Goal: Information Seeking & Learning: Learn about a topic

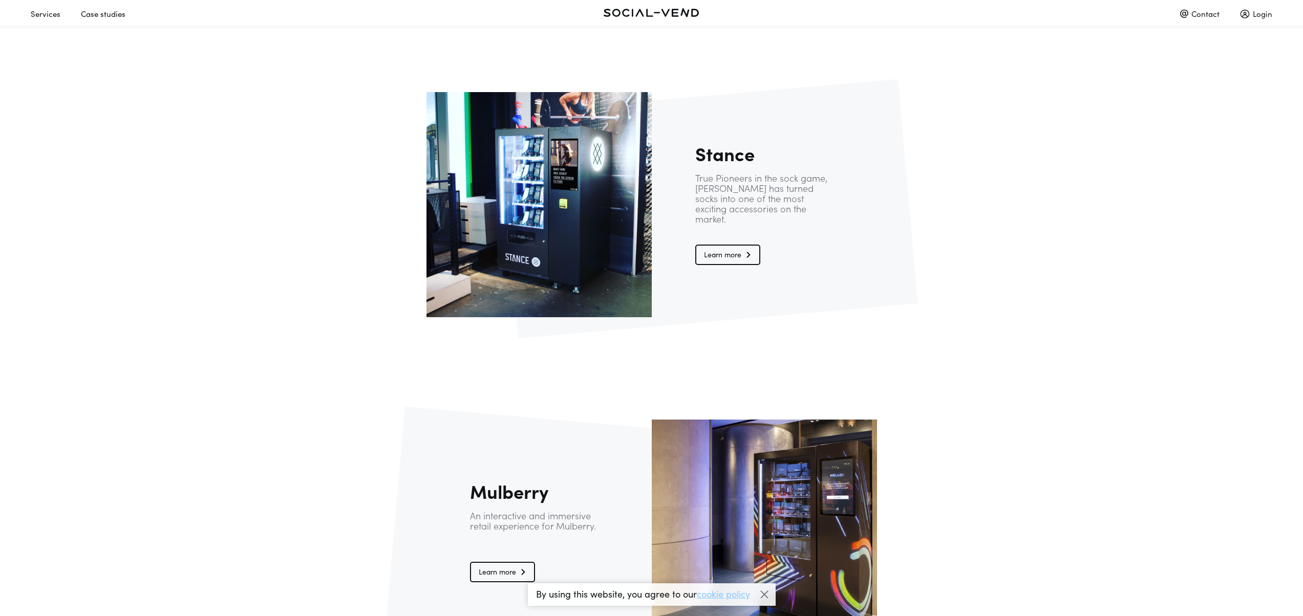
scroll to position [1912, 0]
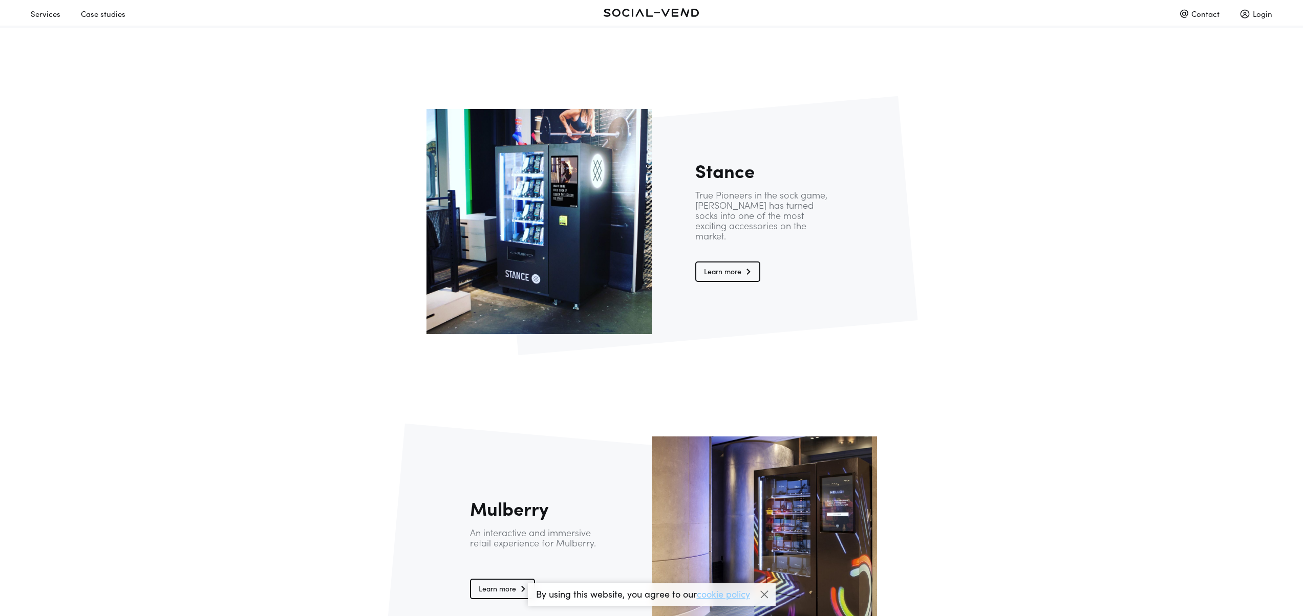
click at [719, 272] on link "Learn more" at bounding box center [727, 272] width 65 height 20
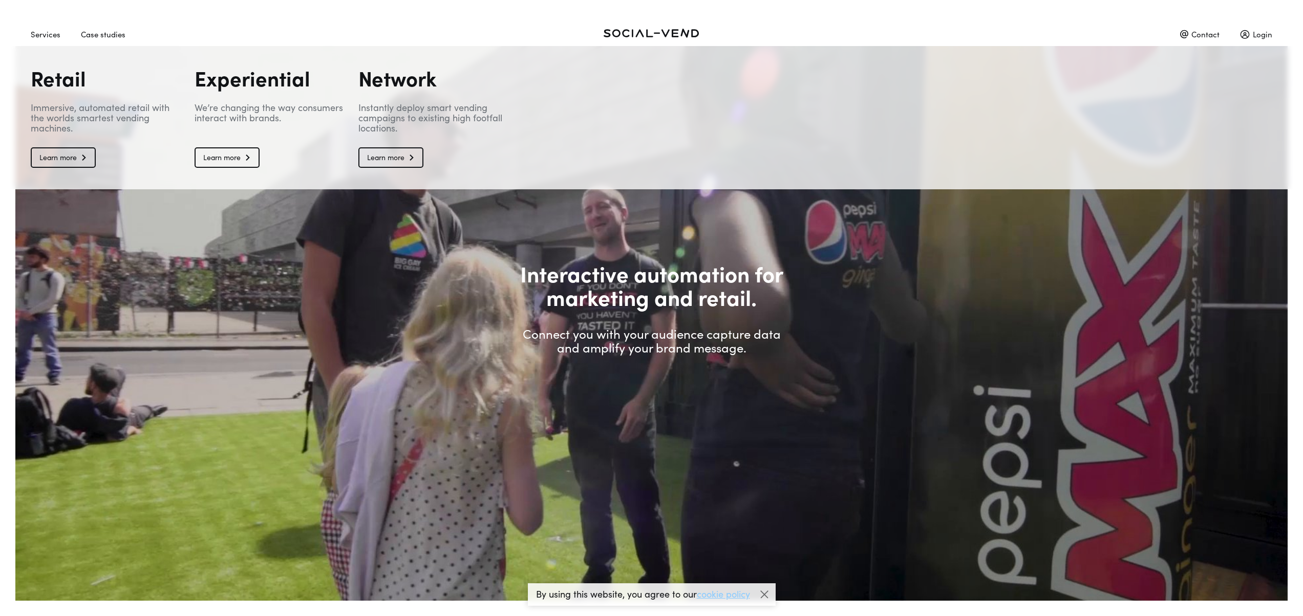
click at [51, 39] on div "Services" at bounding box center [46, 34] width 30 height 18
click at [75, 164] on link "Learn more" at bounding box center [63, 157] width 65 height 20
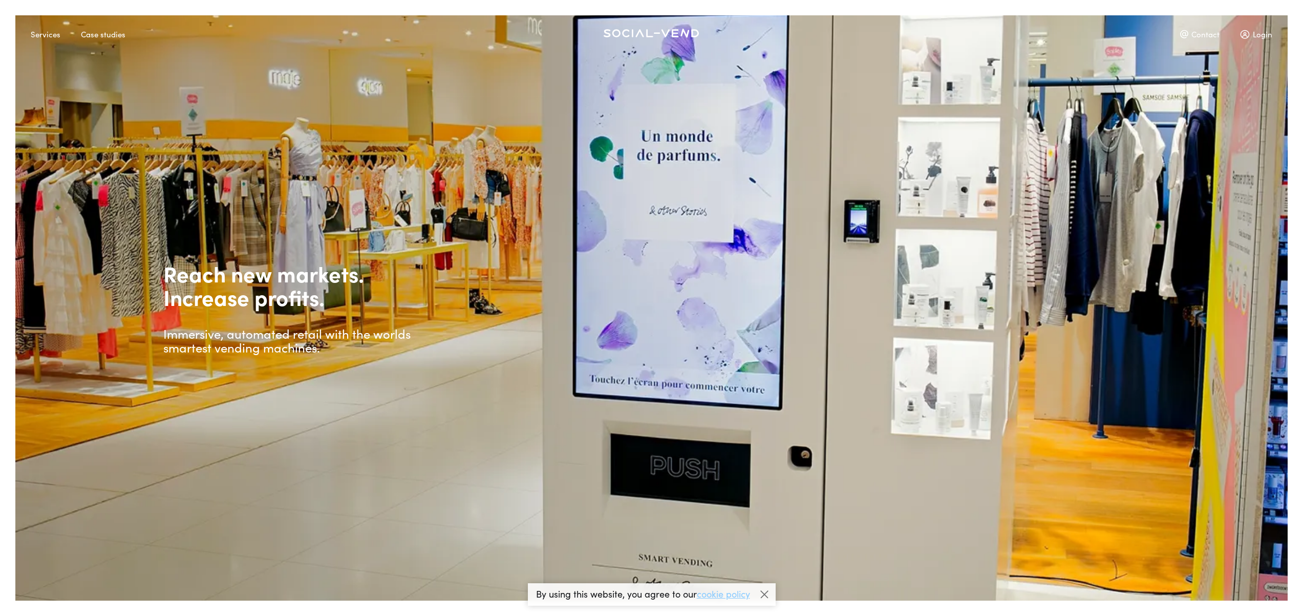
click at [765, 594] on div at bounding box center [764, 594] width 15 height 15
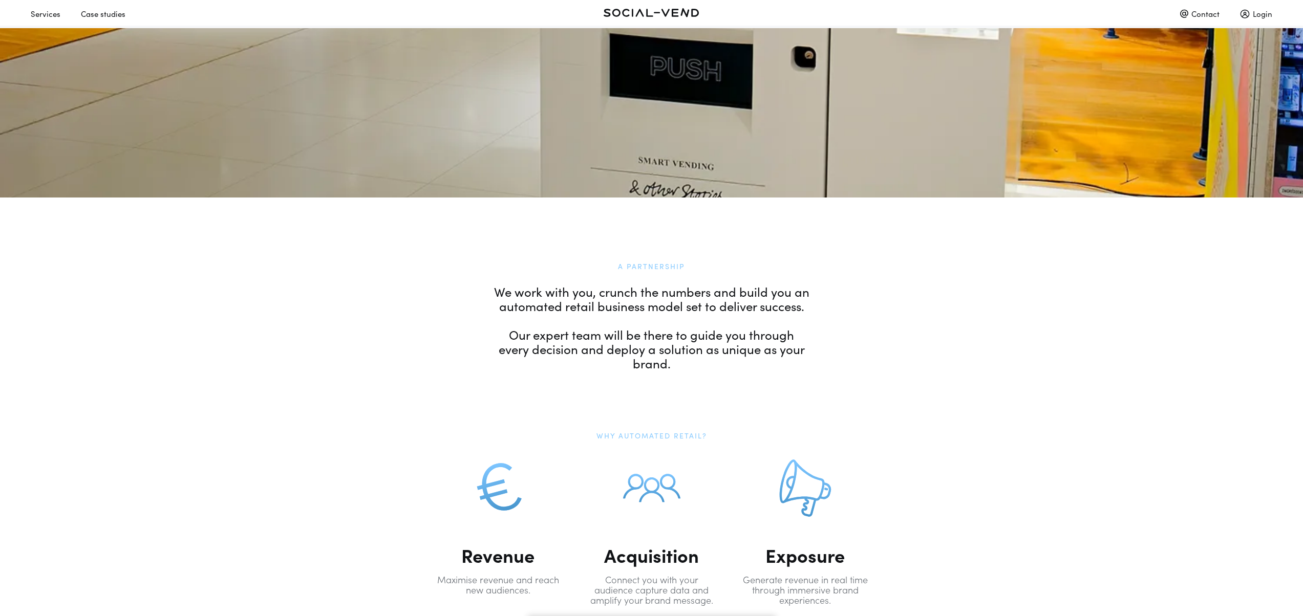
scroll to position [392, 0]
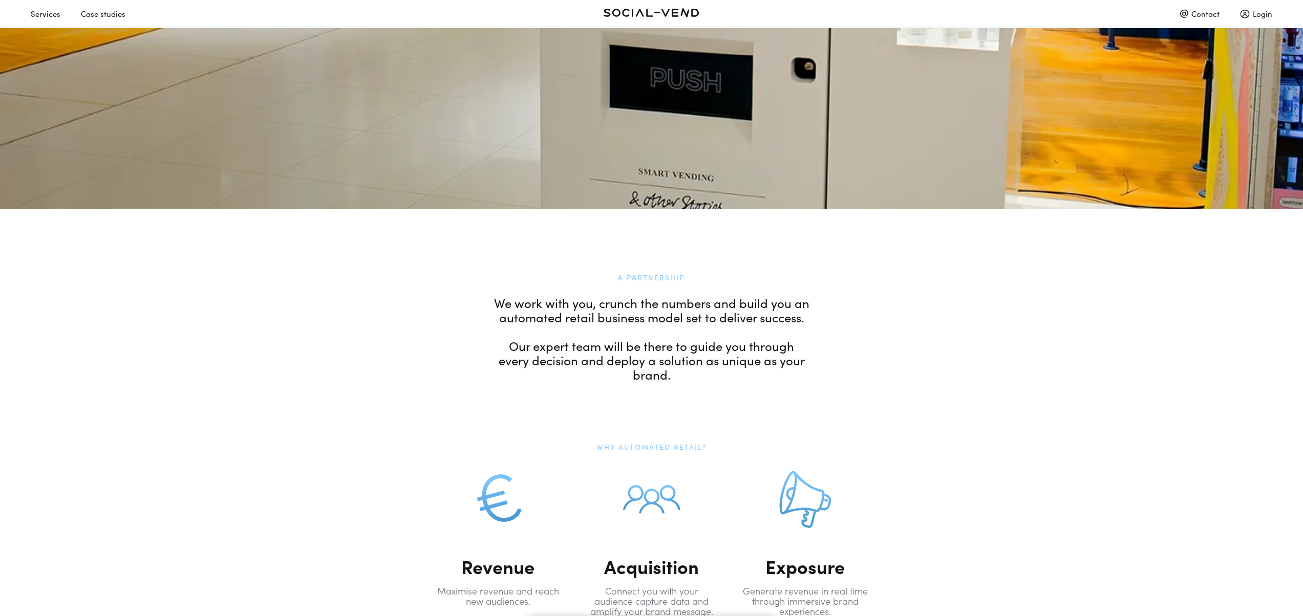
click at [1204, 15] on div "Contact" at bounding box center [1199, 14] width 39 height 18
